Goal: Find specific page/section: Find specific page/section

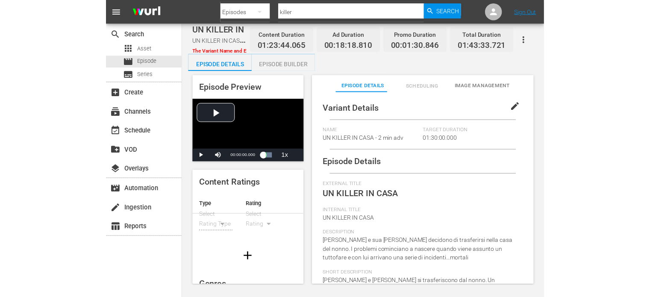
scroll to position [16, 0]
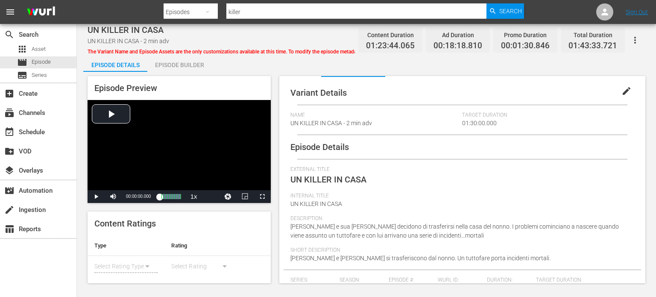
click at [258, 12] on input "killer" at bounding box center [356, 12] width 261 height 21
type input "sorella"
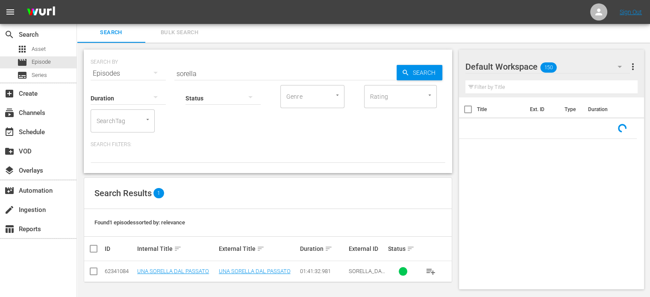
scroll to position [2, 0]
click at [243, 270] on link "UNA SORELLA DAL PASSATO" at bounding box center [255, 271] width 72 height 6
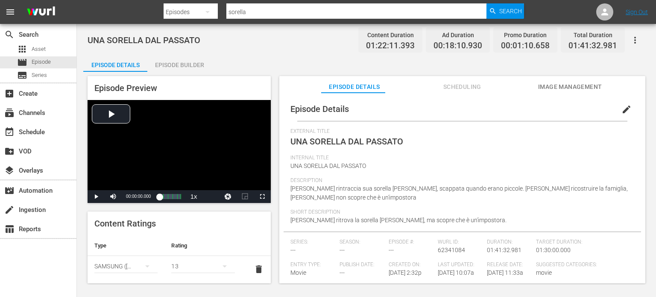
click at [467, 82] on span "Scheduling" at bounding box center [462, 87] width 64 height 11
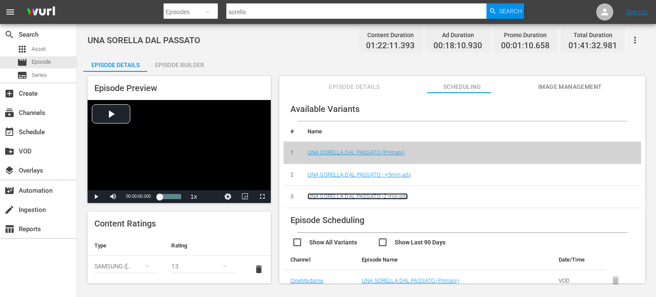
click at [405, 196] on link "UNA SORELLA DAL PASSATO -2 min adv" at bounding box center [358, 196] width 100 height 6
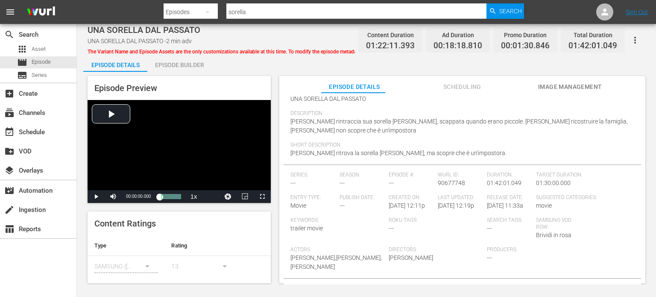
scroll to position [138, 0]
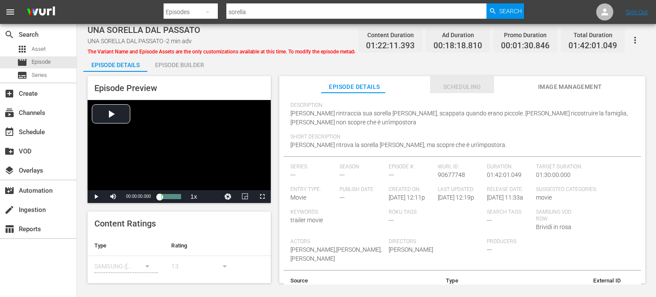
click at [458, 91] on span "Scheduling" at bounding box center [462, 87] width 64 height 11
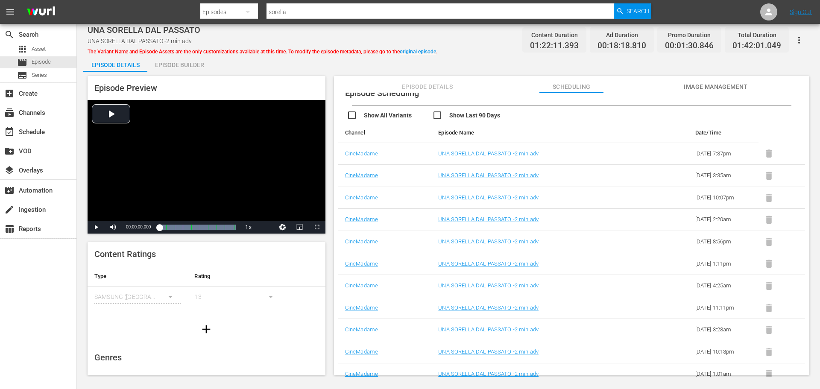
scroll to position [113, 0]
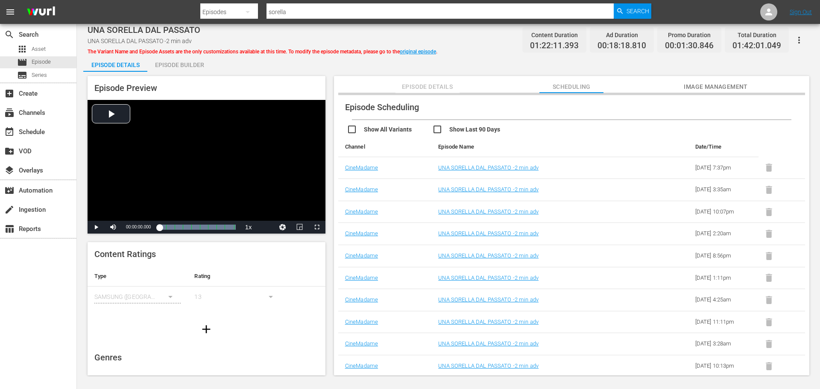
click at [441, 88] on span "Episode Details" at bounding box center [428, 87] width 64 height 11
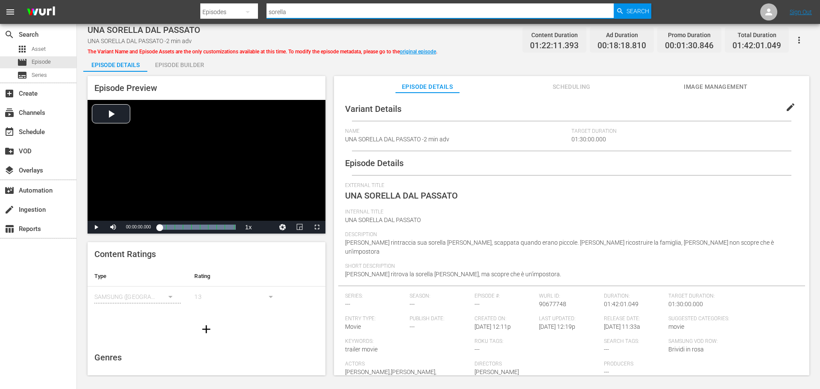
click at [324, 11] on input "sorella" at bounding box center [440, 12] width 347 height 21
type input "falsa"
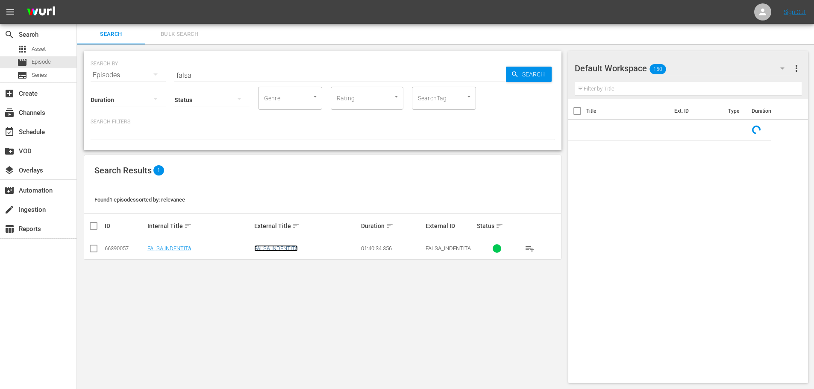
click at [283, 246] on link "FALSA INDENTITà" at bounding box center [276, 248] width 44 height 6
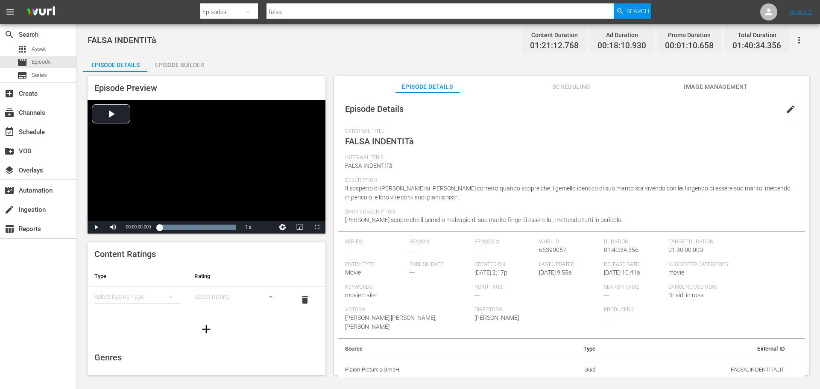
click at [571, 88] on span "Scheduling" at bounding box center [572, 87] width 64 height 11
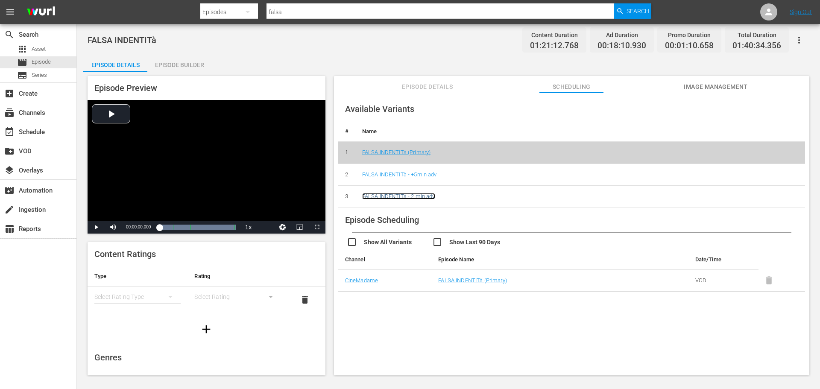
click at [435, 200] on link "FALSA INDENTITà - 2 min adv" at bounding box center [398, 196] width 73 height 6
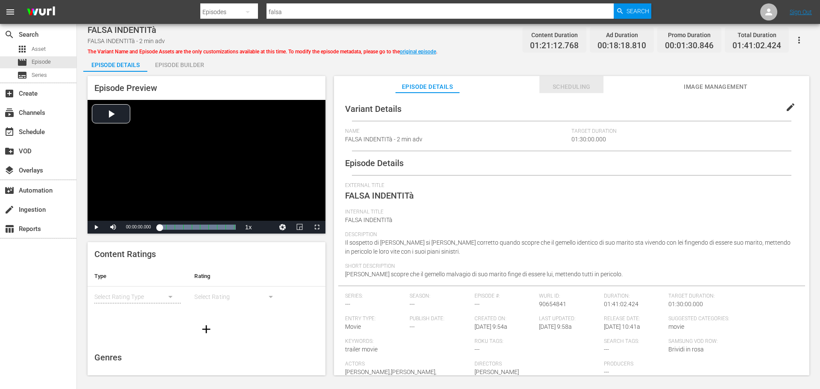
click at [571, 85] on span "Scheduling" at bounding box center [572, 87] width 64 height 11
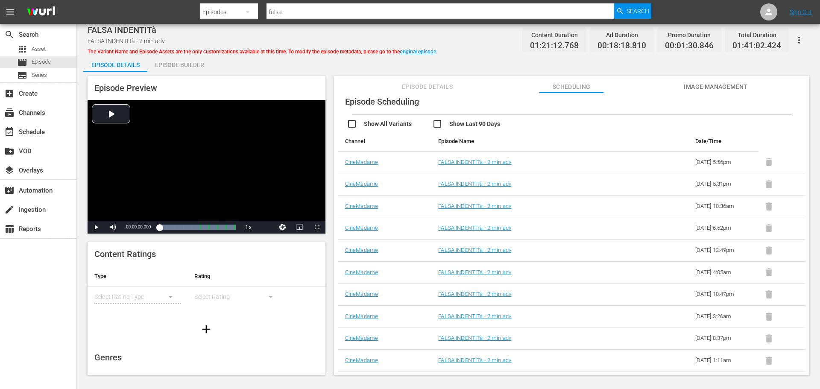
scroll to position [117, 0]
click at [445, 85] on span "Episode Details" at bounding box center [428, 87] width 64 height 11
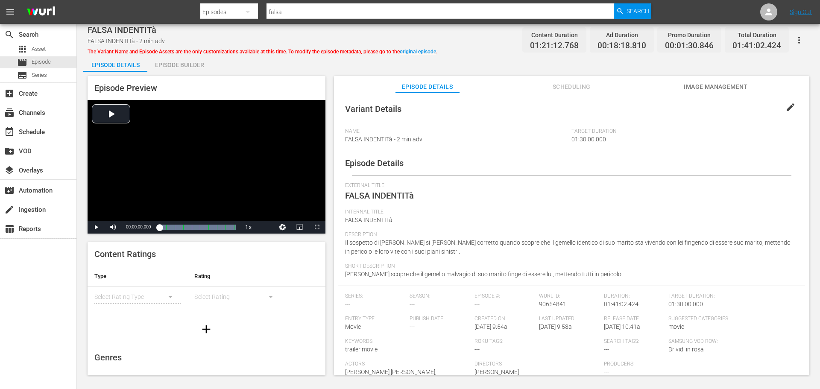
click at [324, 7] on input "falsa" at bounding box center [440, 12] width 347 height 21
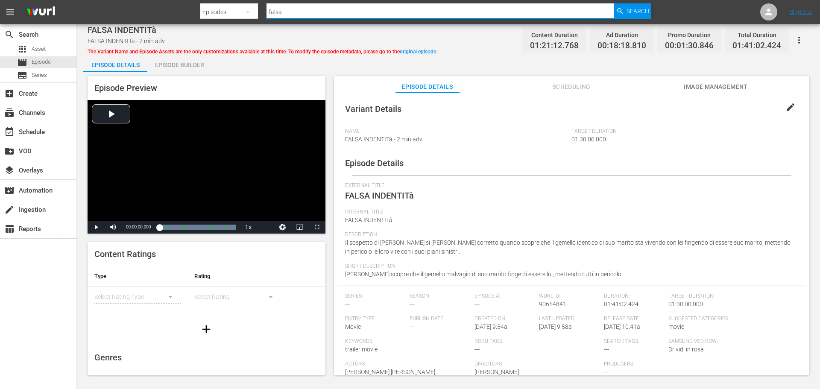
click at [324, 7] on input "falsa" at bounding box center [440, 12] width 347 height 21
type input "o"
type input "follower"
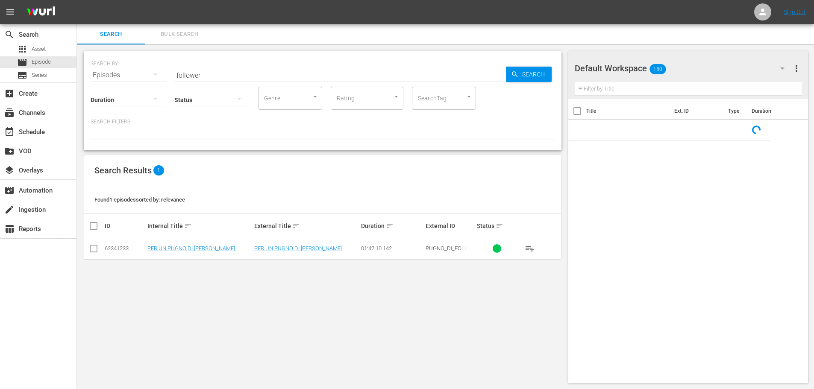
click at [285, 252] on td "PER UN PUGNO DI [PERSON_NAME]" at bounding box center [306, 248] width 107 height 21
click at [293, 246] on link "PER UN PUGNO DI [PERSON_NAME]" at bounding box center [298, 248] width 88 height 6
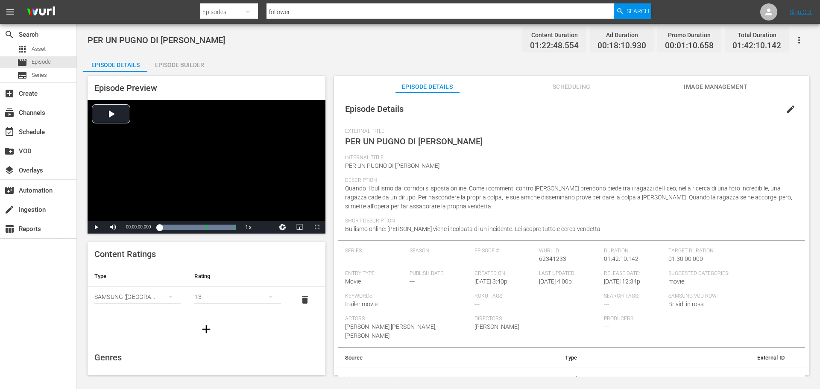
click at [576, 85] on span "Scheduling" at bounding box center [572, 87] width 64 height 11
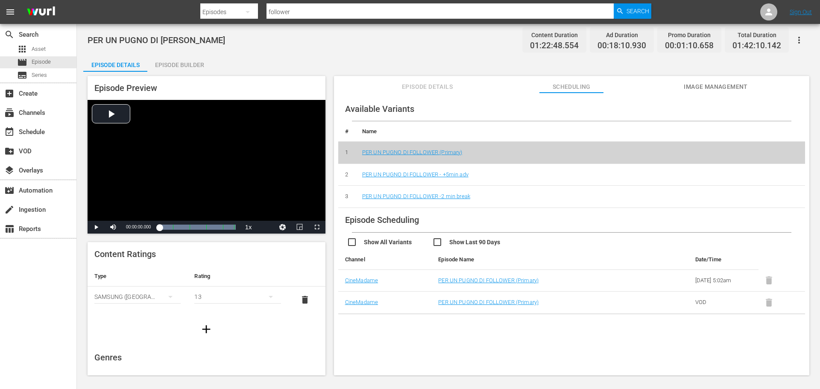
click at [462, 200] on td "PER UN PUGNO DI FOLLOWER -2 min break" at bounding box center [580, 197] width 450 height 22
click at [463, 195] on link "PER UN PUGNO DI FOLLOWER -2 min break" at bounding box center [416, 196] width 108 height 6
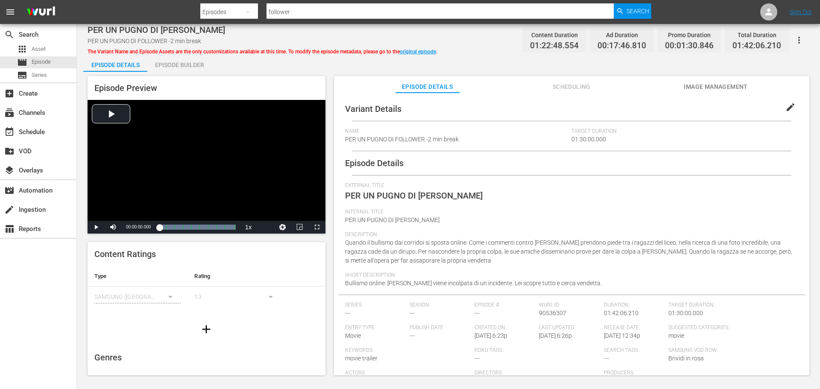
click at [594, 79] on button "Scheduling" at bounding box center [572, 84] width 64 height 17
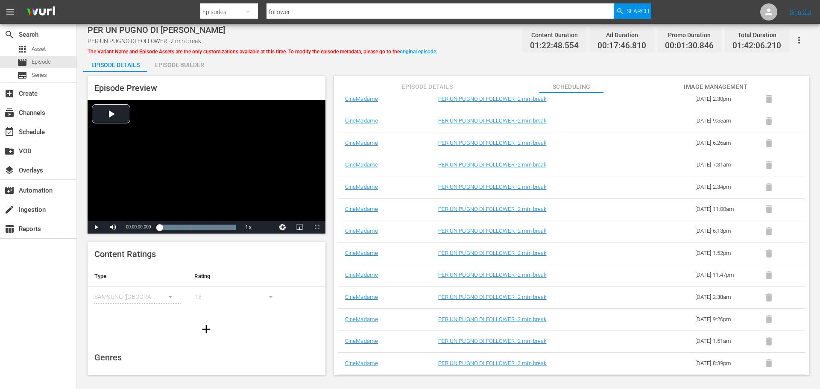
scroll to position [139, 0]
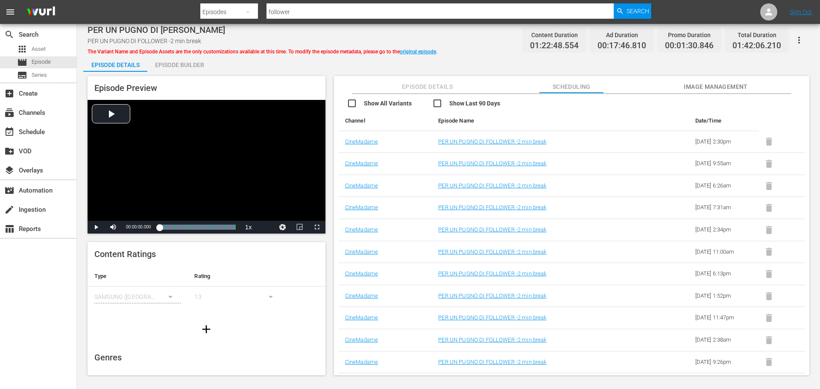
click at [443, 81] on button "Episode Details" at bounding box center [428, 84] width 64 height 17
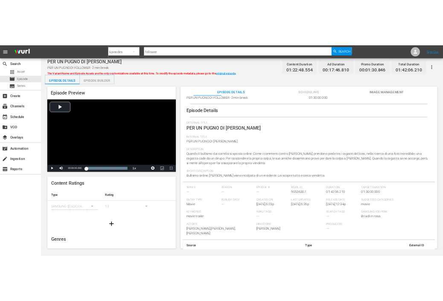
scroll to position [43, 0]
